Goal: Transaction & Acquisition: Purchase product/service

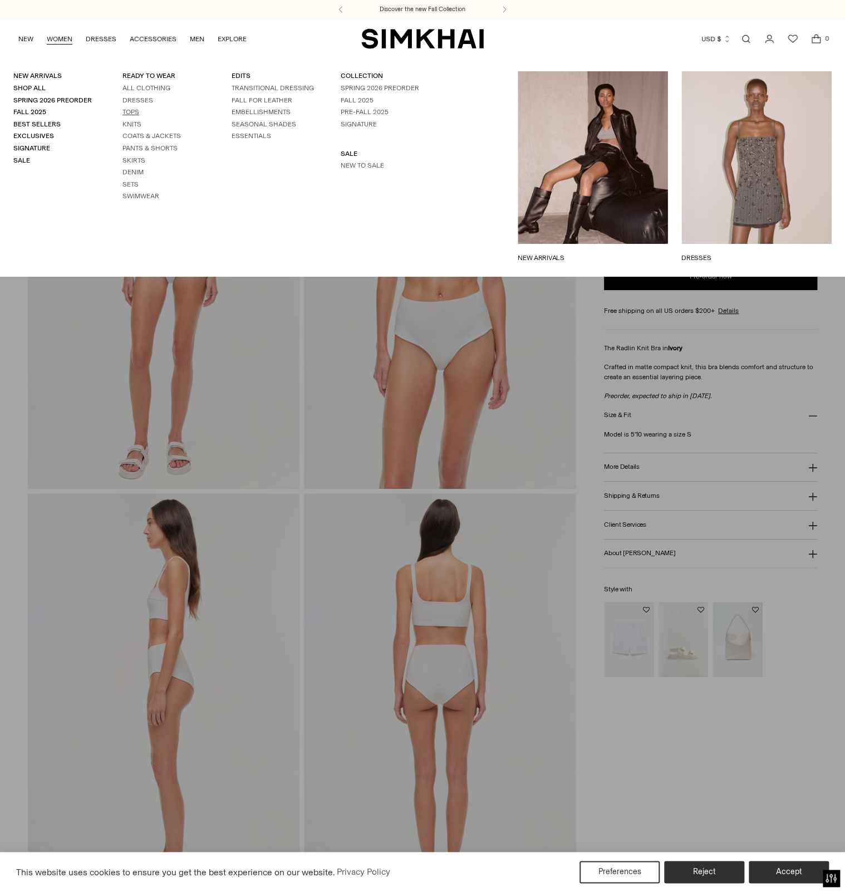
click at [133, 116] on link "Tops" at bounding box center [131, 112] width 17 height 8
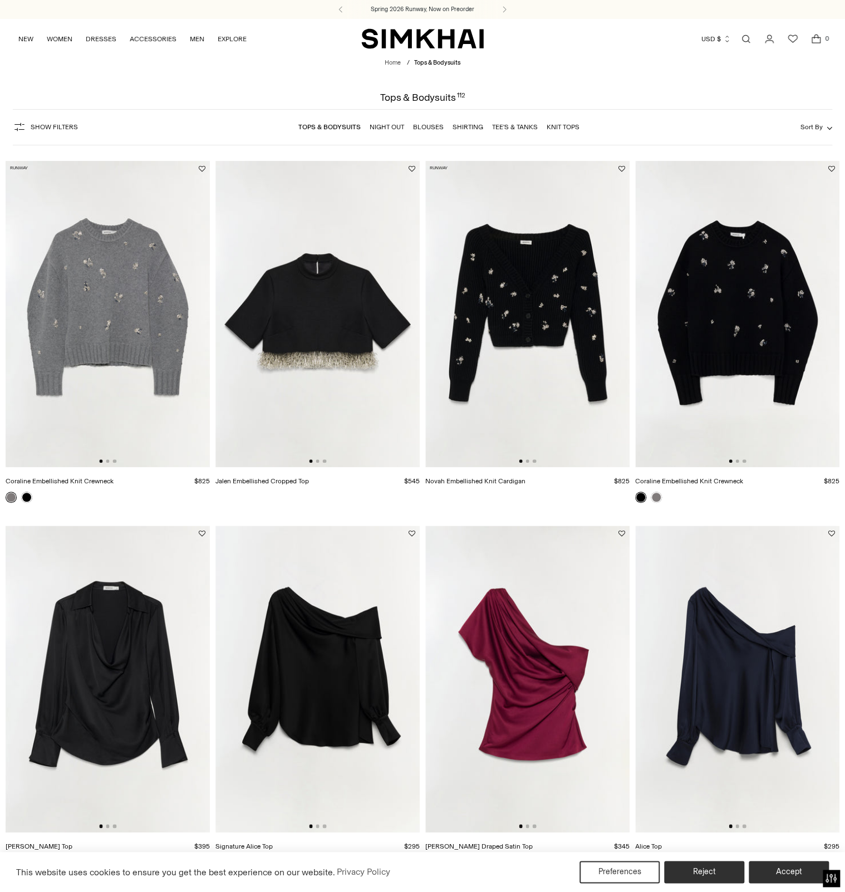
click at [754, 35] on link "Open search modal" at bounding box center [746, 39] width 22 height 22
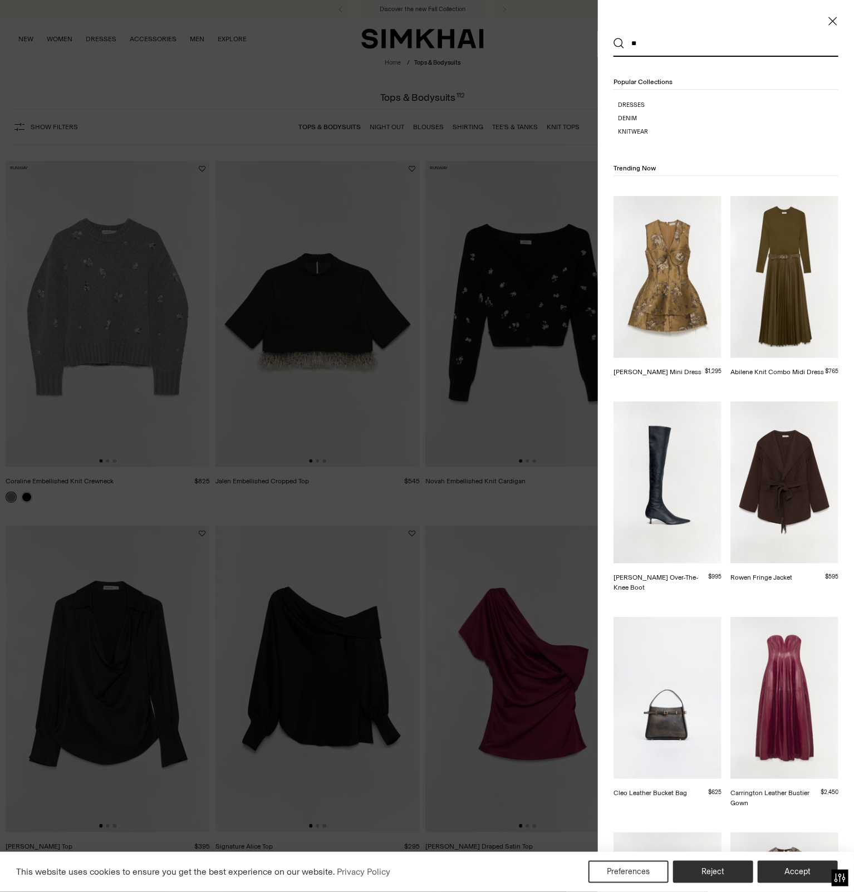
type input "***"
click at [614, 38] on button "Search" at bounding box center [619, 43] width 11 height 11
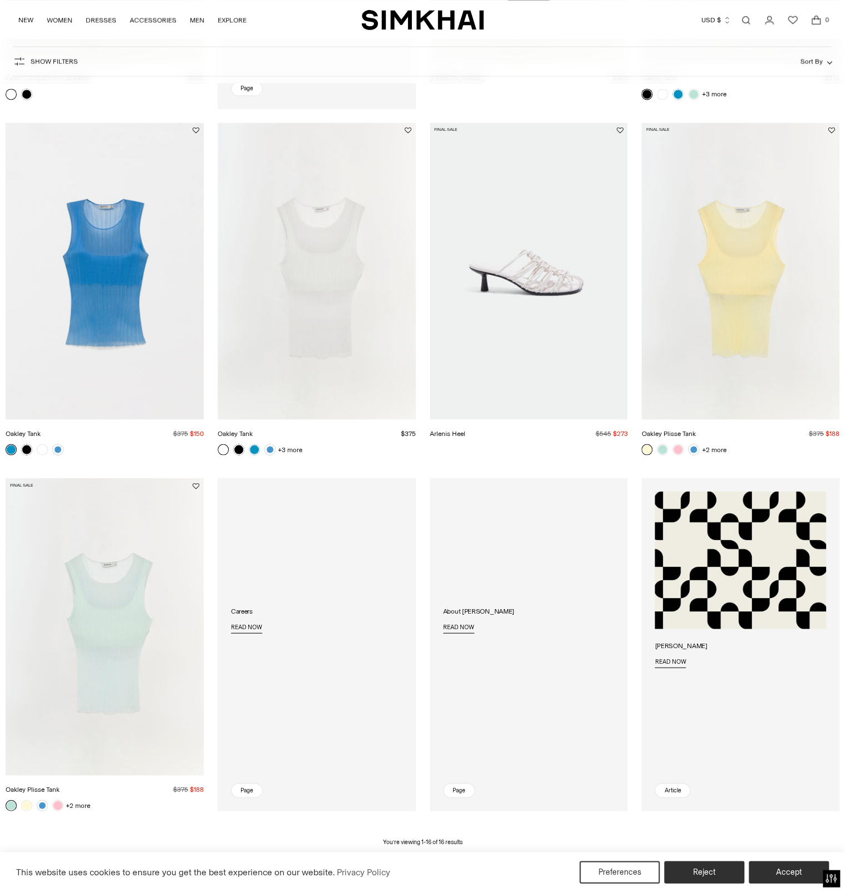
scroll to position [882, 0]
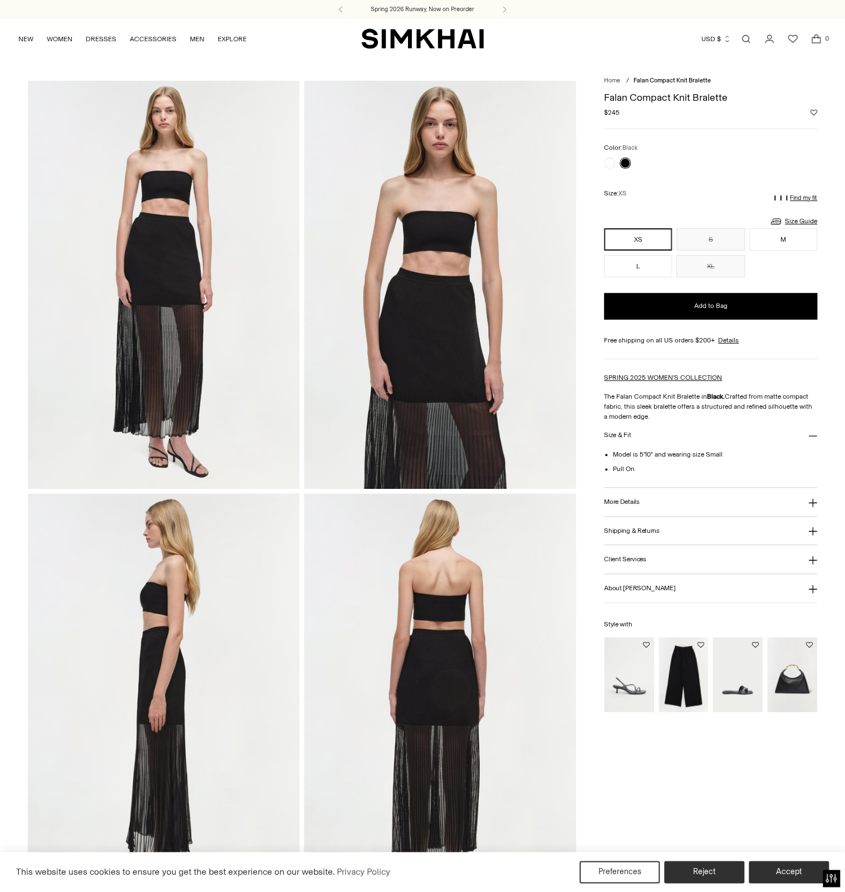
click at [462, 204] on img at bounding box center [440, 285] width 272 height 408
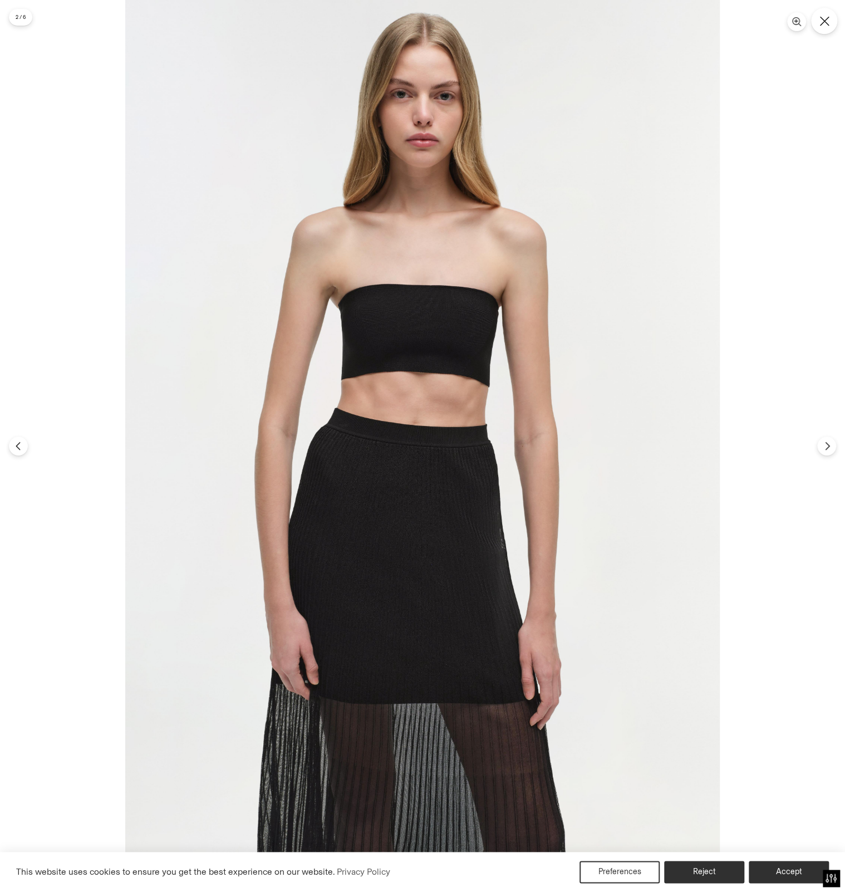
click at [830, 17] on button "Close" at bounding box center [824, 21] width 26 height 26
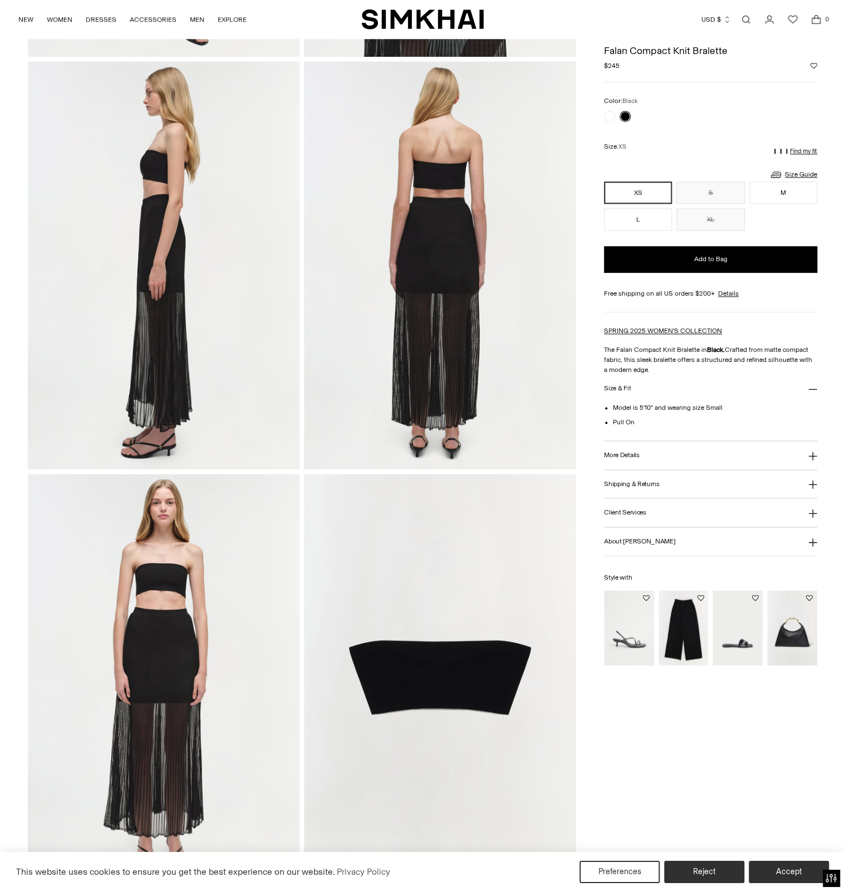
scroll to position [470, 0]
